Goal: Navigation & Orientation: Find specific page/section

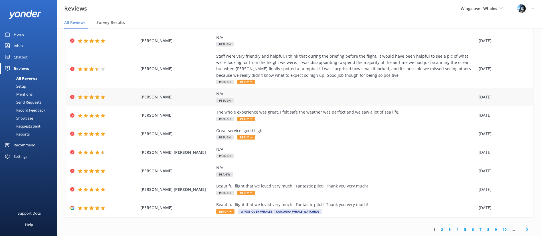
scroll to position [50, 0]
click at [441, 229] on link "2" at bounding box center [442, 229] width 8 height 5
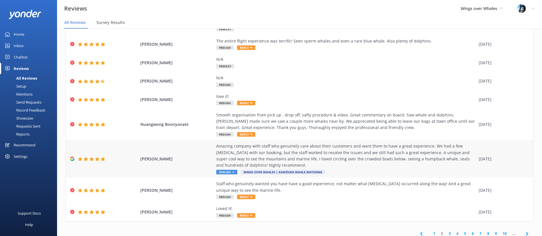
scroll to position [69, 0]
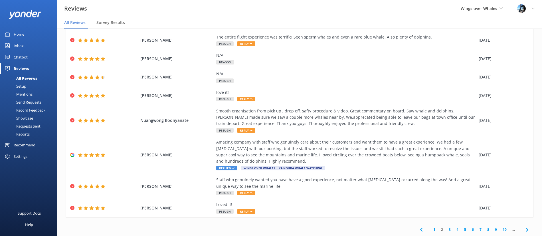
click at [448, 228] on link "3" at bounding box center [450, 229] width 8 height 5
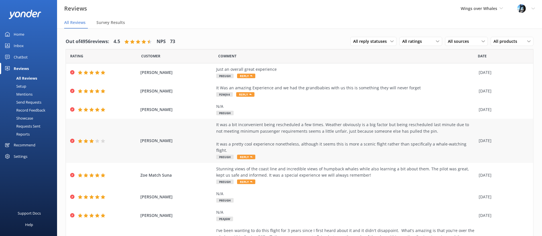
scroll to position [76, 0]
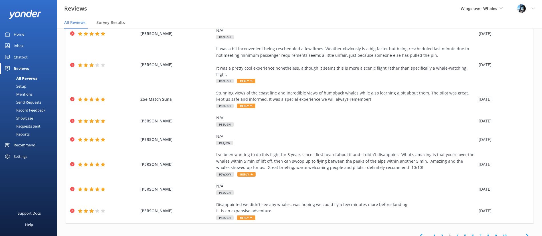
click at [443, 233] on link "2" at bounding box center [442, 235] width 8 height 5
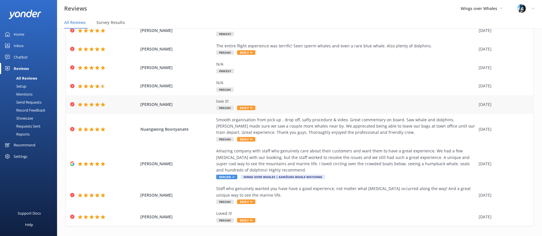
scroll to position [69, 0]
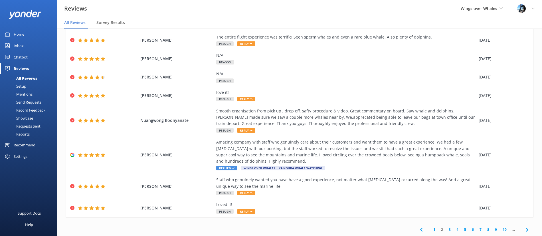
click at [433, 228] on link "1" at bounding box center [434, 229] width 8 height 5
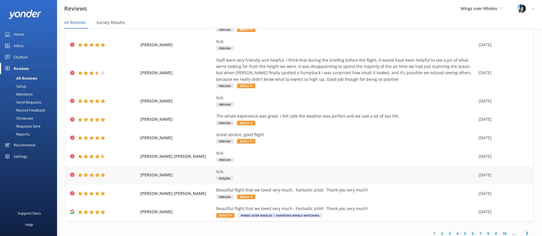
scroll to position [37, 0]
